Goal: Task Accomplishment & Management: Manage account settings

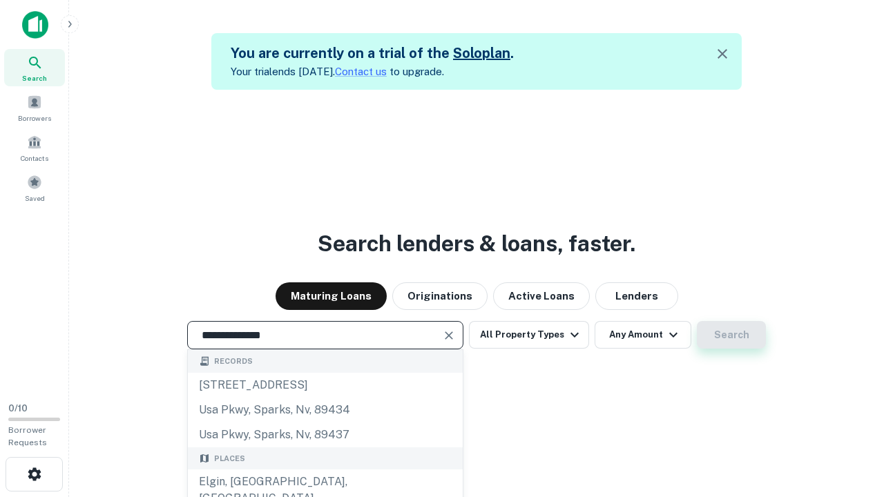
type input "**********"
click at [697, 321] on button "Search" at bounding box center [731, 335] width 69 height 28
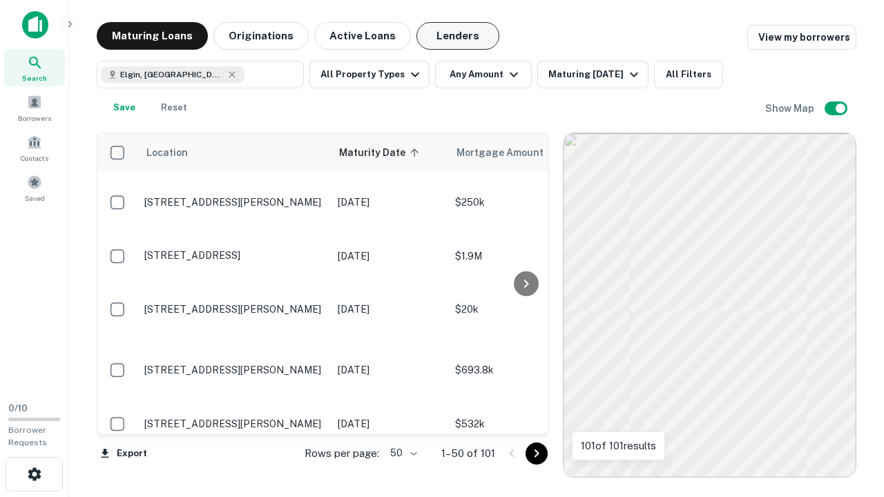
click at [458, 36] on button "Lenders" at bounding box center [457, 36] width 83 height 28
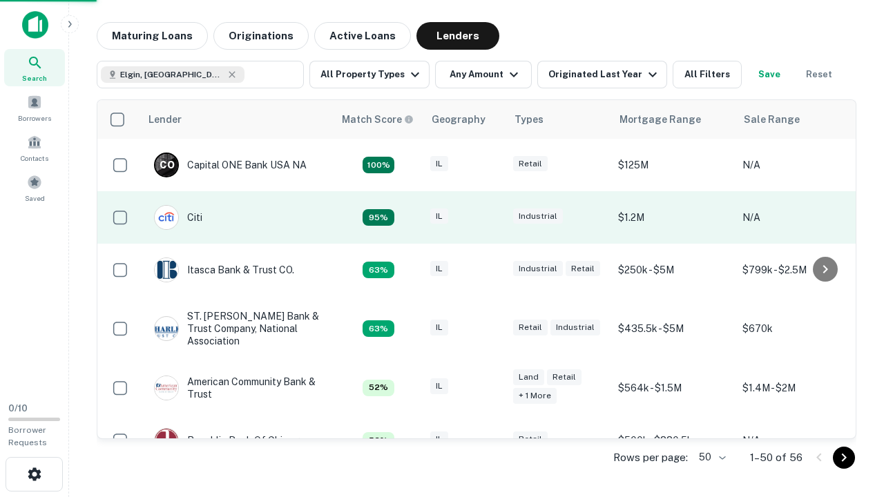
click at [490, 217] on div "IL" at bounding box center [464, 217] width 69 height 19
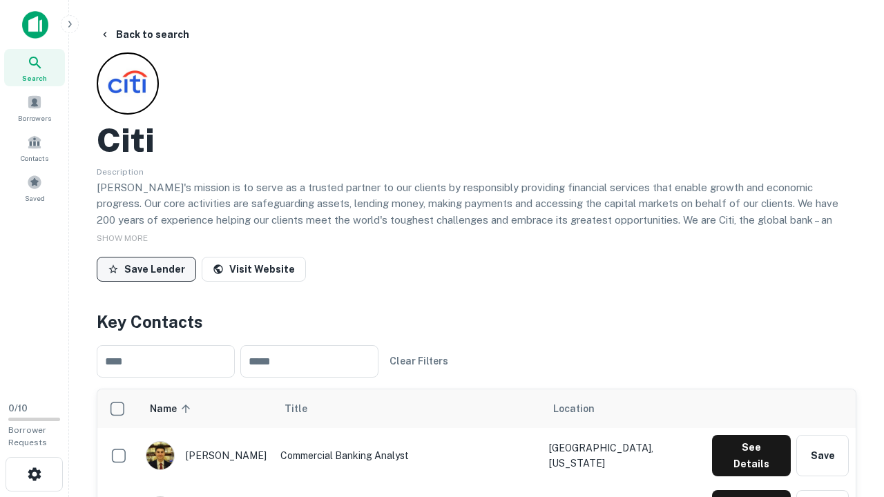
click at [146, 269] on button "Save Lender" at bounding box center [146, 269] width 99 height 25
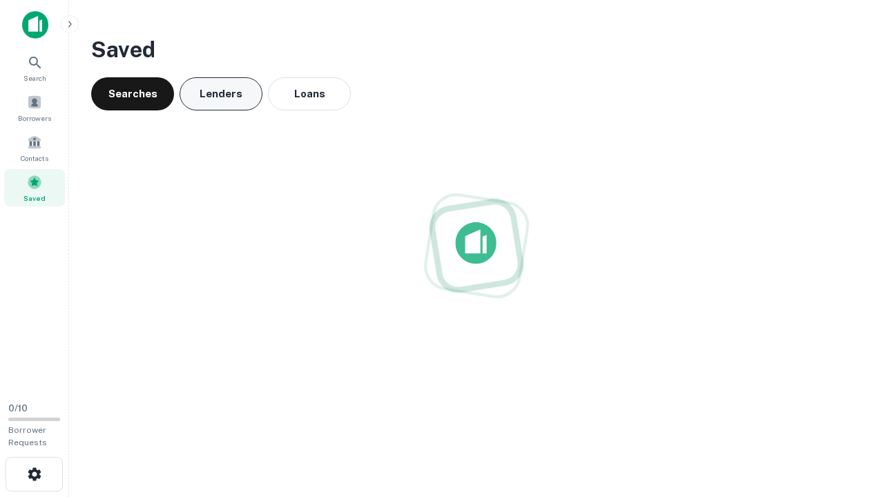
click at [221, 94] on button "Lenders" at bounding box center [221, 93] width 83 height 33
